Goal: Communication & Community: Answer question/provide support

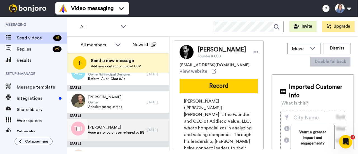
scroll to position [56, 0]
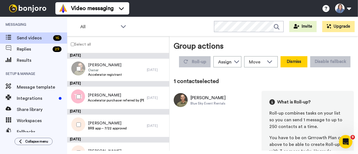
click at [308, 62] on button "Dismiss" at bounding box center [294, 61] width 27 height 11
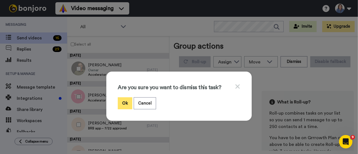
click at [120, 103] on button "Ok" at bounding box center [125, 103] width 15 height 12
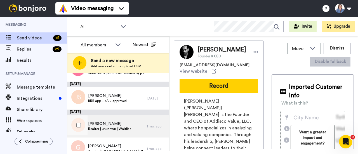
scroll to position [84, 0]
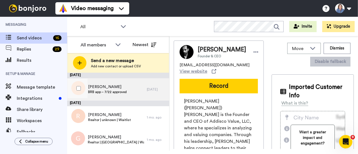
click at [102, 88] on span "Jacqueline Salcines" at bounding box center [107, 87] width 39 height 6
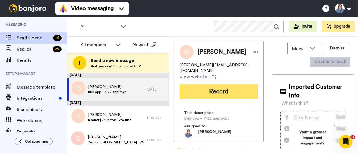
click at [213, 89] on button "Record" at bounding box center [219, 92] width 78 height 15
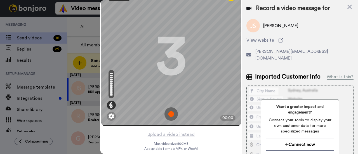
scroll to position [6, 0]
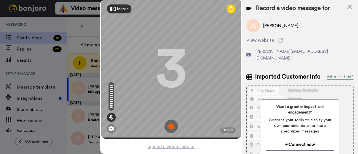
click at [169, 124] on img at bounding box center [171, 126] width 13 height 13
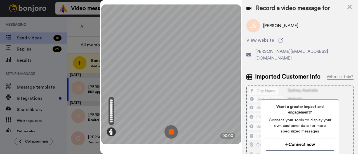
scroll to position [0, 0]
click at [169, 131] on img at bounding box center [171, 131] width 13 height 13
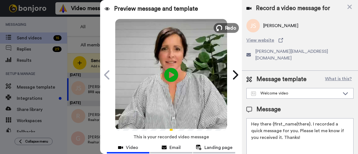
click at [225, 28] on span "Redo" at bounding box center [231, 27] width 12 height 7
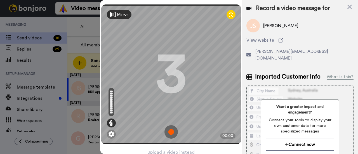
click at [169, 127] on img at bounding box center [171, 131] width 13 height 13
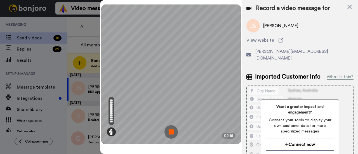
click at [174, 130] on img at bounding box center [171, 131] width 13 height 13
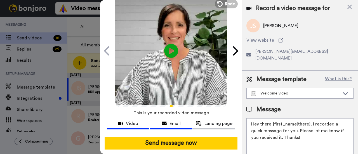
scroll to position [31, 0]
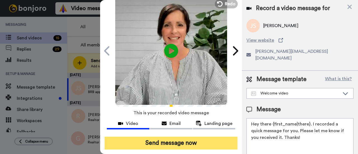
click at [176, 137] on button "Send message now" at bounding box center [171, 143] width 133 height 13
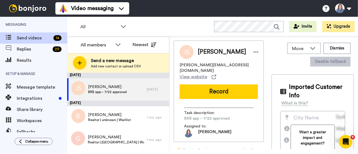
scroll to position [0, 0]
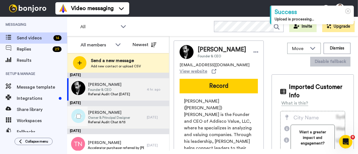
click at [115, 114] on span "Andrea Cummins-Disbro" at bounding box center [109, 113] width 42 height 6
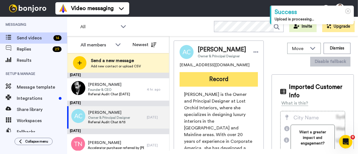
click at [213, 87] on button "Record" at bounding box center [219, 79] width 78 height 15
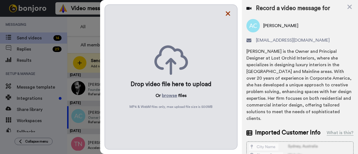
click at [229, 13] on icon at bounding box center [228, 13] width 6 height 7
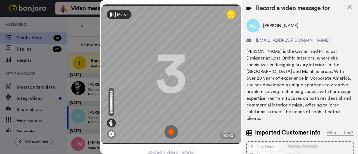
click at [169, 128] on img at bounding box center [171, 131] width 13 height 13
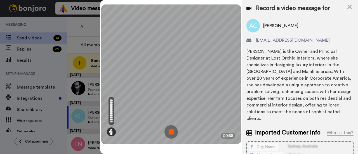
click at [170, 131] on img at bounding box center [171, 131] width 13 height 13
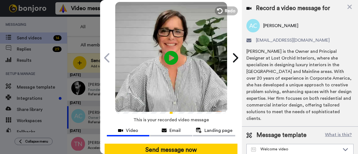
scroll to position [31, 0]
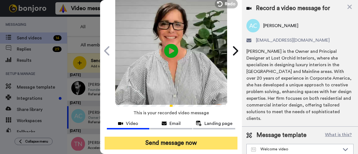
click at [174, 137] on button "Send message now" at bounding box center [171, 143] width 133 height 13
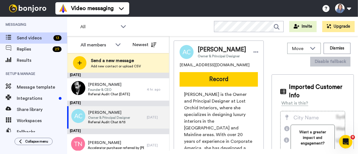
scroll to position [0, 0]
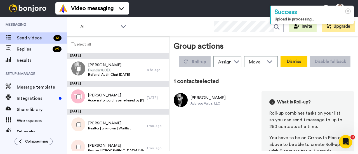
click at [308, 61] on button "Dismiss" at bounding box center [294, 61] width 27 height 11
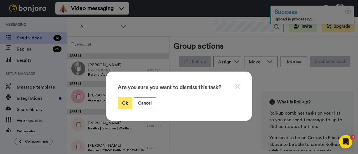
click at [121, 104] on button "Ok" at bounding box center [125, 103] width 15 height 12
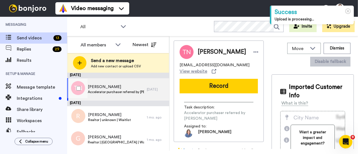
click at [104, 88] on span "Tricia Neves" at bounding box center [116, 87] width 56 height 6
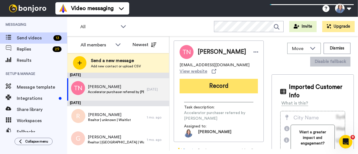
click at [210, 87] on button "Record" at bounding box center [219, 86] width 78 height 15
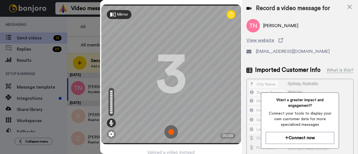
click at [167, 131] on img at bounding box center [171, 131] width 13 height 13
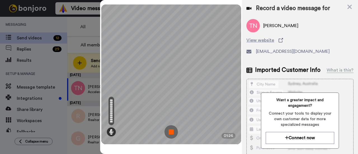
click at [170, 131] on img at bounding box center [171, 131] width 13 height 13
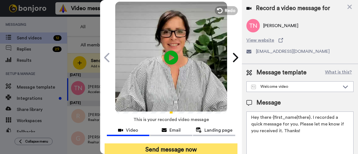
scroll to position [31, 0]
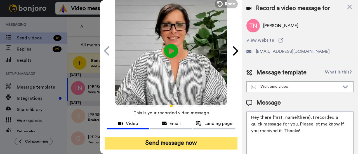
click at [180, 137] on button "Send message now" at bounding box center [171, 143] width 133 height 13
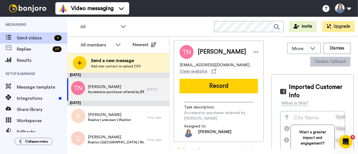
scroll to position [0, 0]
